Goal: Ask a question

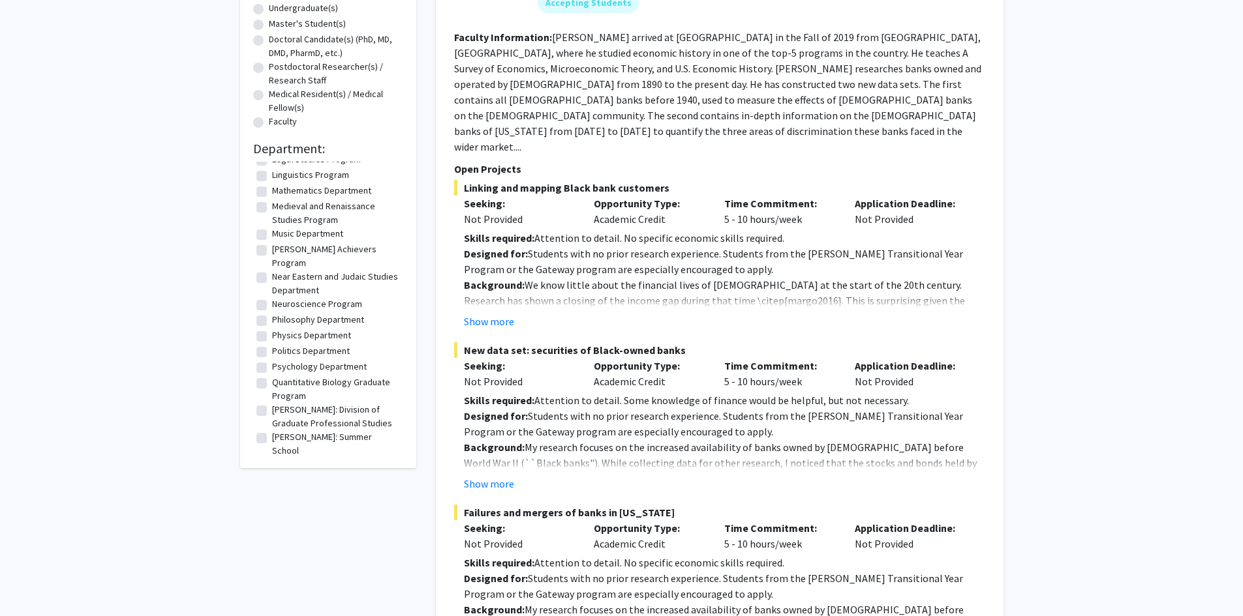
scroll to position [1162, 0]
click at [272, 416] on label "Psychology Department" at bounding box center [319, 423] width 95 height 14
click at [272, 416] on input "Psychology Department" at bounding box center [276, 420] width 8 height 8
checkbox input "true"
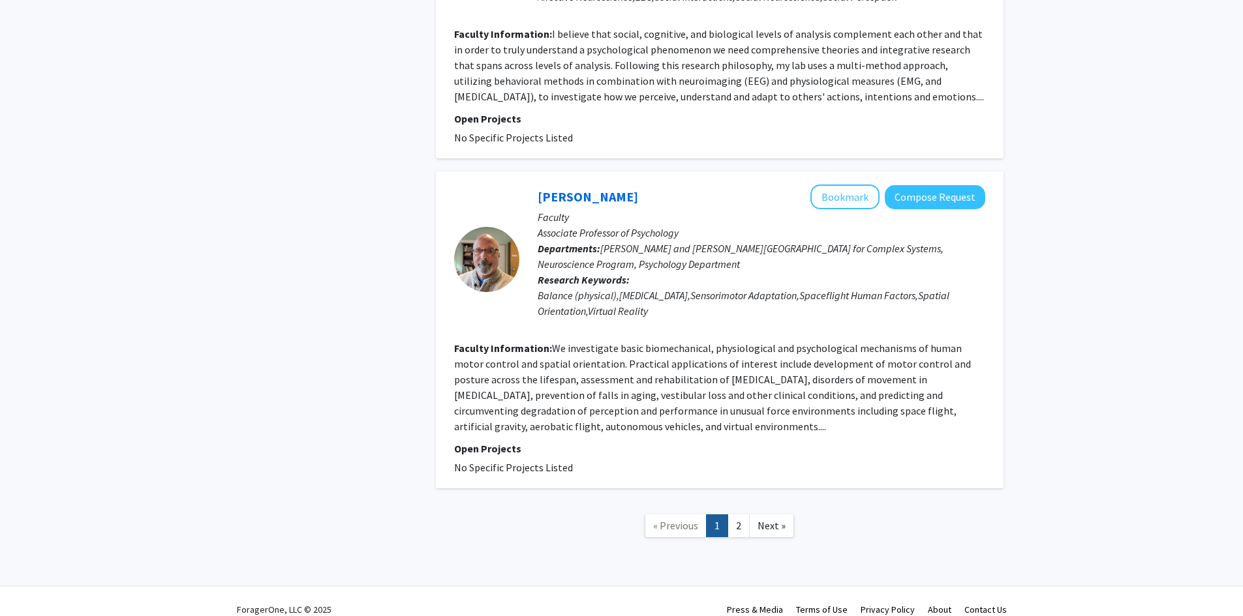
scroll to position [2582, 0]
drag, startPoint x: 729, startPoint y: 500, endPoint x: 736, endPoint y: 502, distance: 7.4
click at [729, 514] on link "2" at bounding box center [738, 525] width 22 height 23
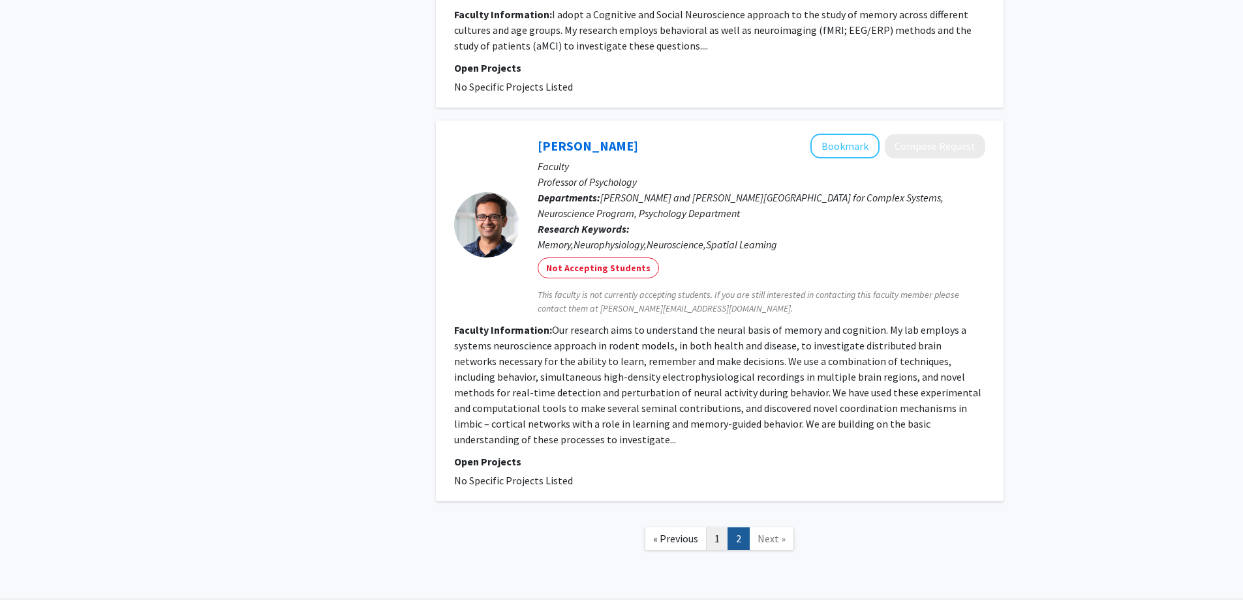
scroll to position [1018, 0]
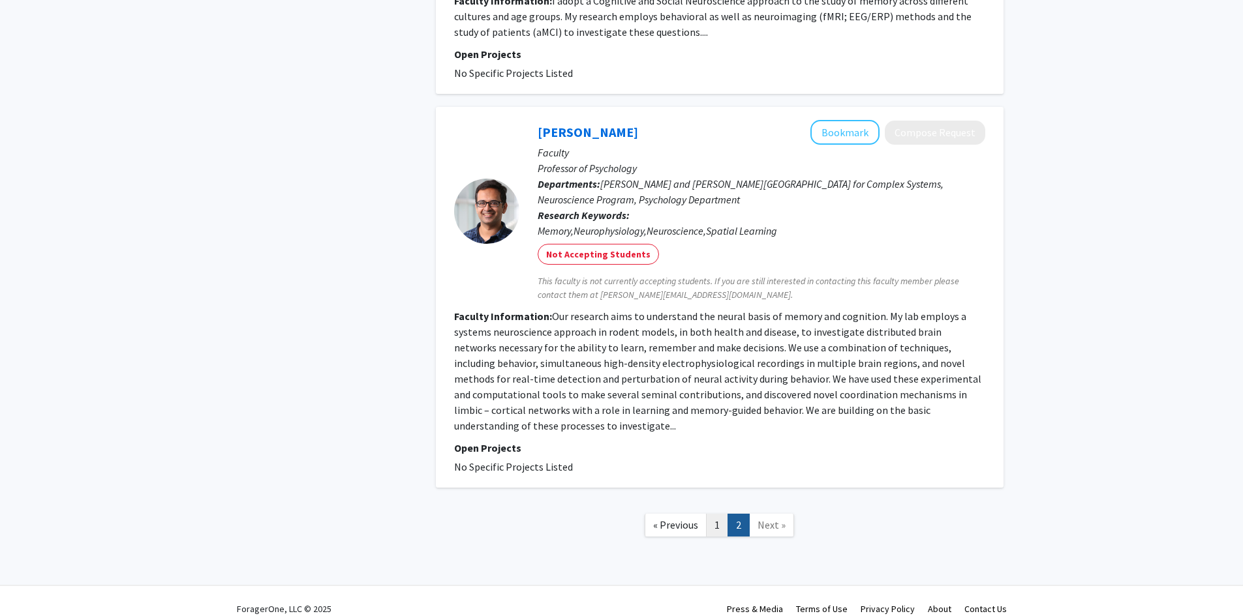
click at [719, 514] on link "1" at bounding box center [717, 525] width 22 height 23
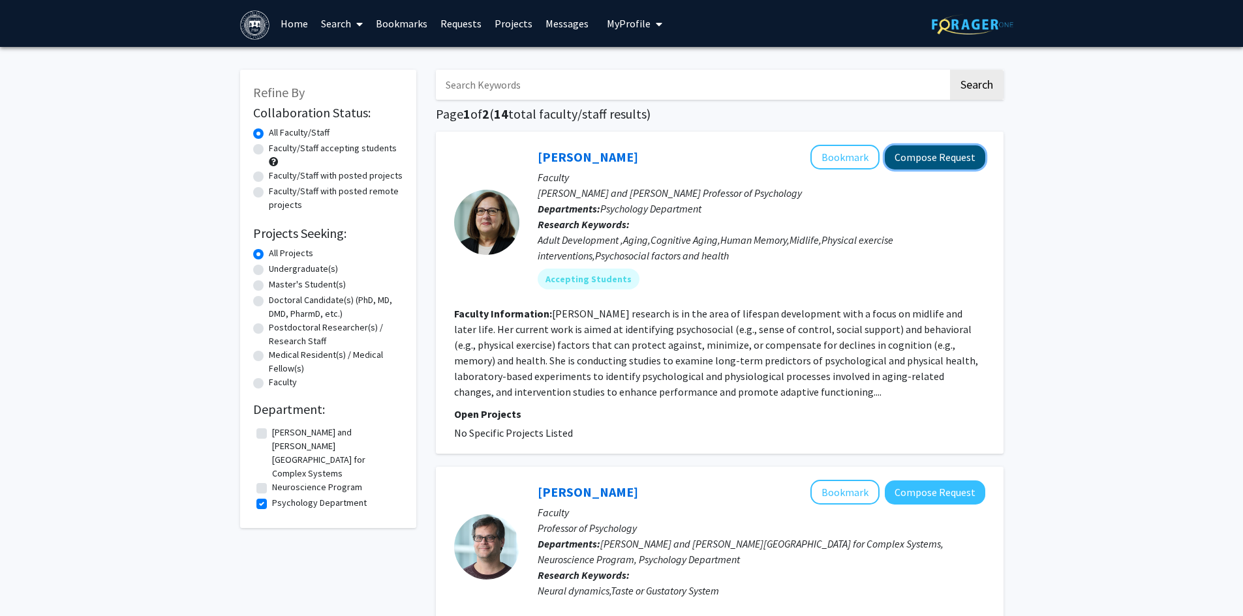
click at [948, 160] on button "Compose Request" at bounding box center [934, 157] width 100 height 24
